Goal: Information Seeking & Learning: Learn about a topic

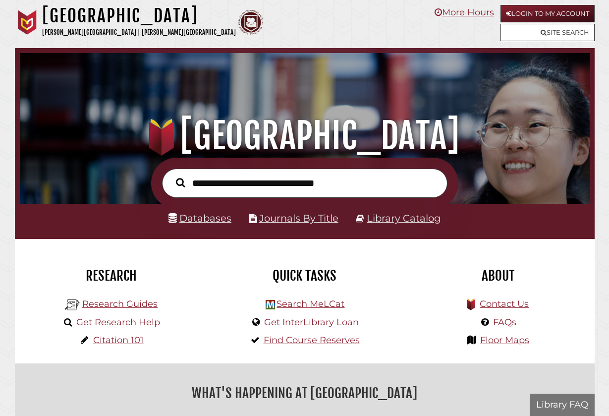
scroll to position [188, 565]
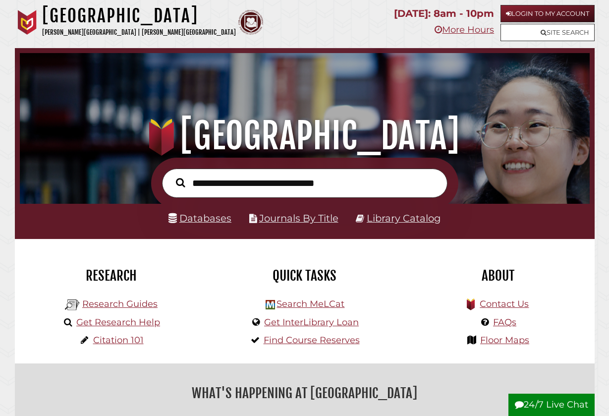
click at [559, 16] on link "Login to My Account" at bounding box center [547, 13] width 94 height 17
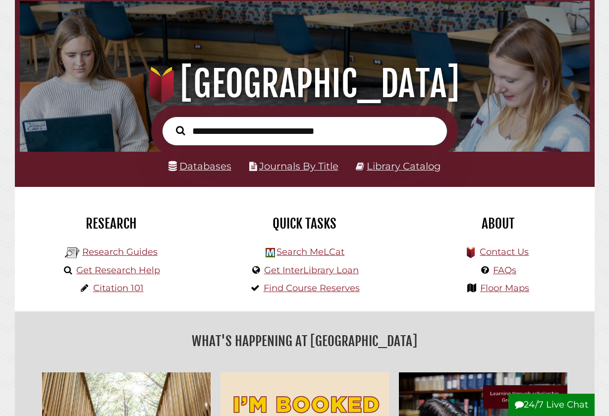
scroll to position [62, 0]
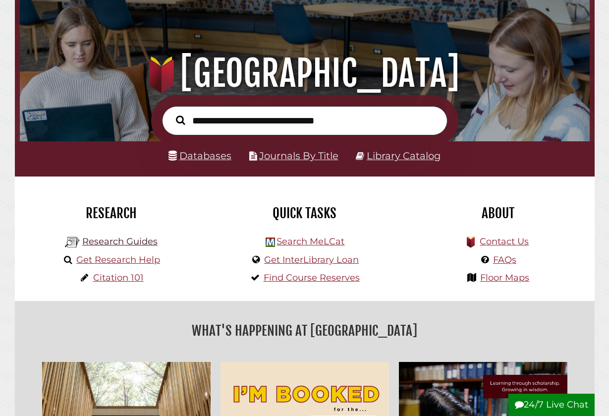
click at [145, 240] on link "Research Guides" at bounding box center [119, 241] width 75 height 11
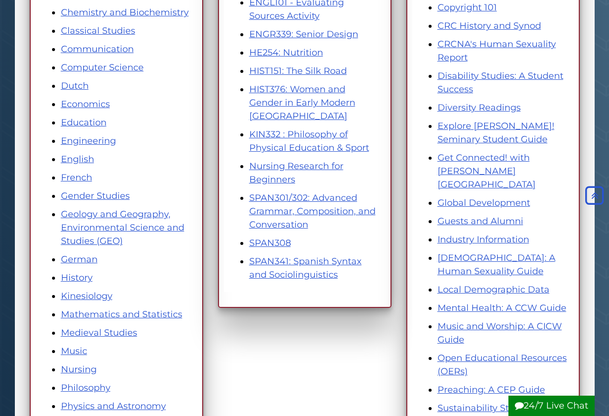
scroll to position [299, 0]
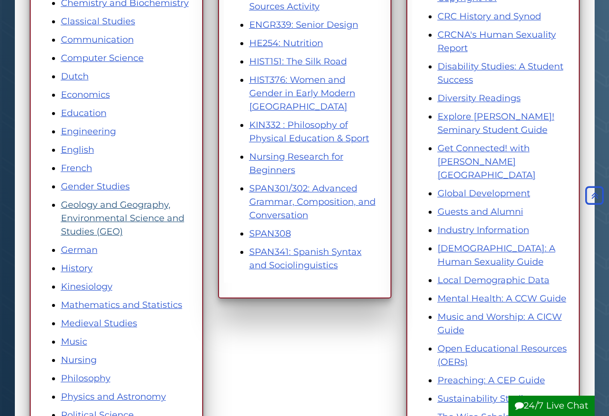
click at [116, 217] on link "Geology and Geography, Environmental Science and Studies (GEO)" at bounding box center [122, 218] width 123 height 38
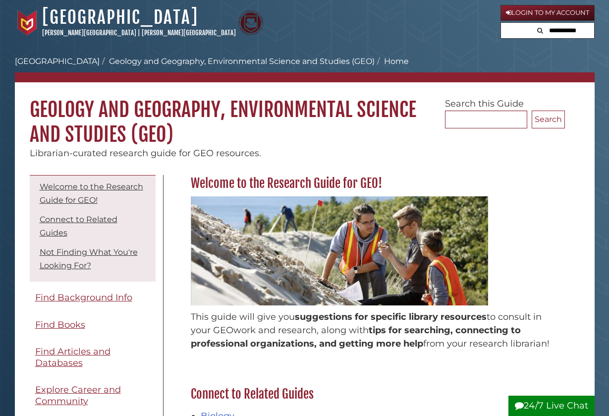
scroll to position [21, 0]
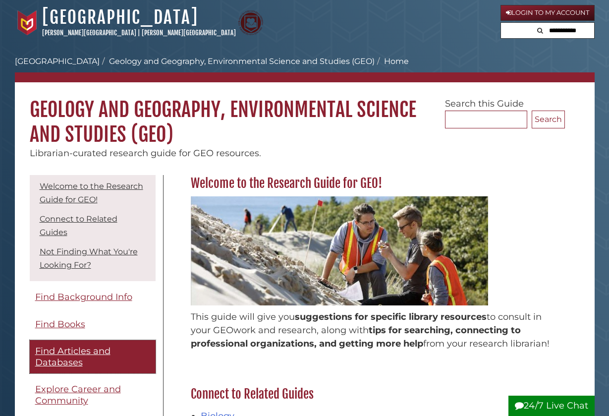
click at [70, 346] on span "Find Articles and Databases" at bounding box center [72, 356] width 75 height 22
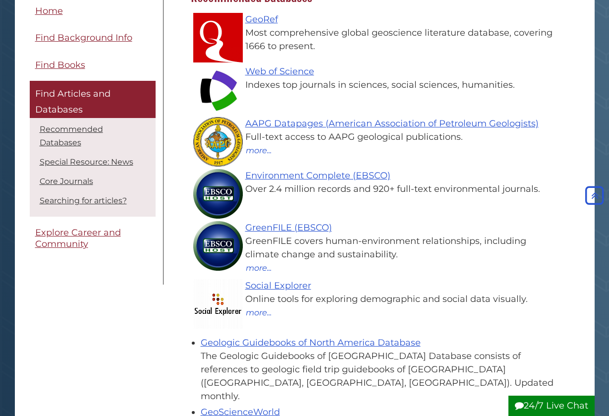
scroll to position [192, 0]
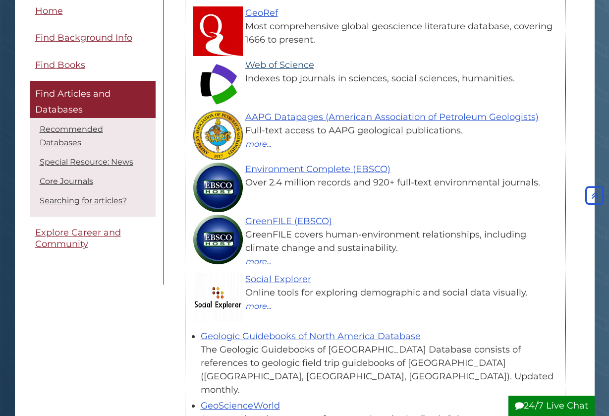
click at [305, 65] on link "Web of Science" at bounding box center [279, 64] width 69 height 11
